Goal: Task Accomplishment & Management: Manage account settings

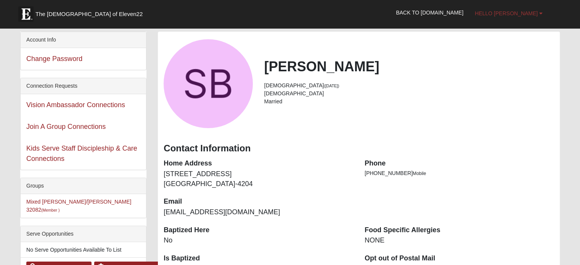
click at [534, 18] on link "Hello [PERSON_NAME]" at bounding box center [508, 13] width 79 height 19
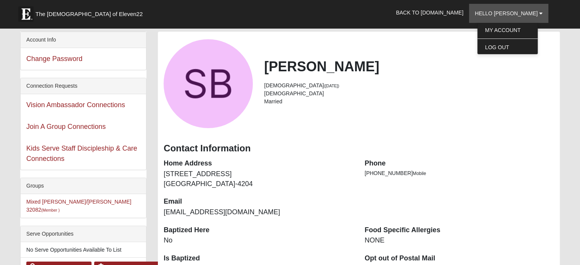
click at [491, 99] on li "Married" at bounding box center [409, 102] width 290 height 8
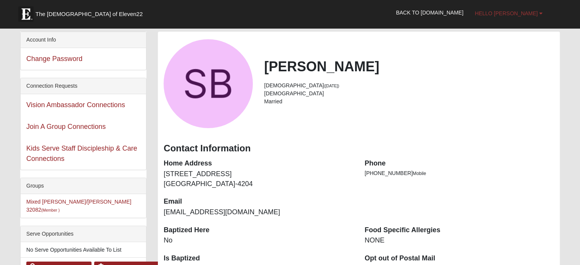
click at [543, 11] on link "Hello [PERSON_NAME]" at bounding box center [508, 13] width 79 height 19
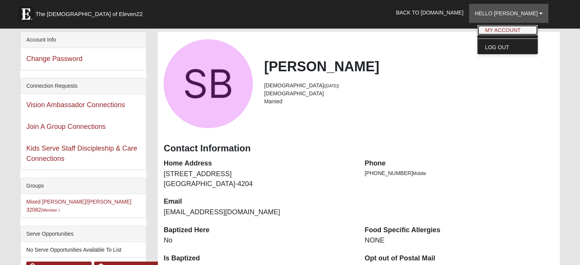
click at [533, 30] on link "My Account" at bounding box center [508, 30] width 60 height 10
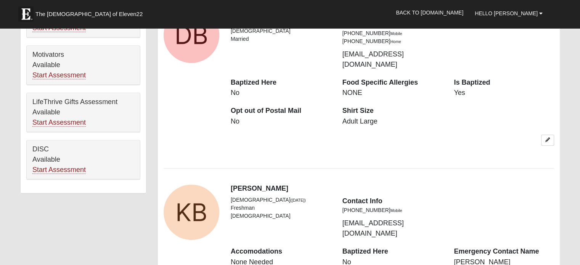
scroll to position [421, 0]
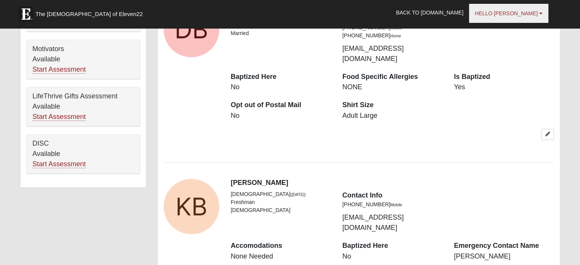
click at [532, 11] on span "Hello [PERSON_NAME]" at bounding box center [506, 13] width 63 height 6
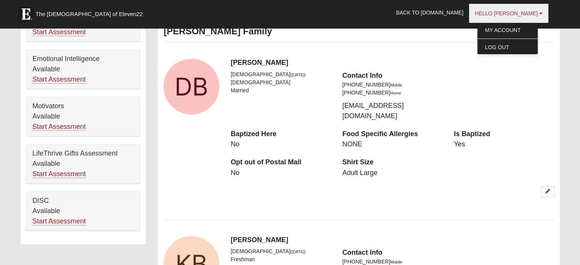
scroll to position [362, 0]
